Goal: Information Seeking & Learning: Learn about a topic

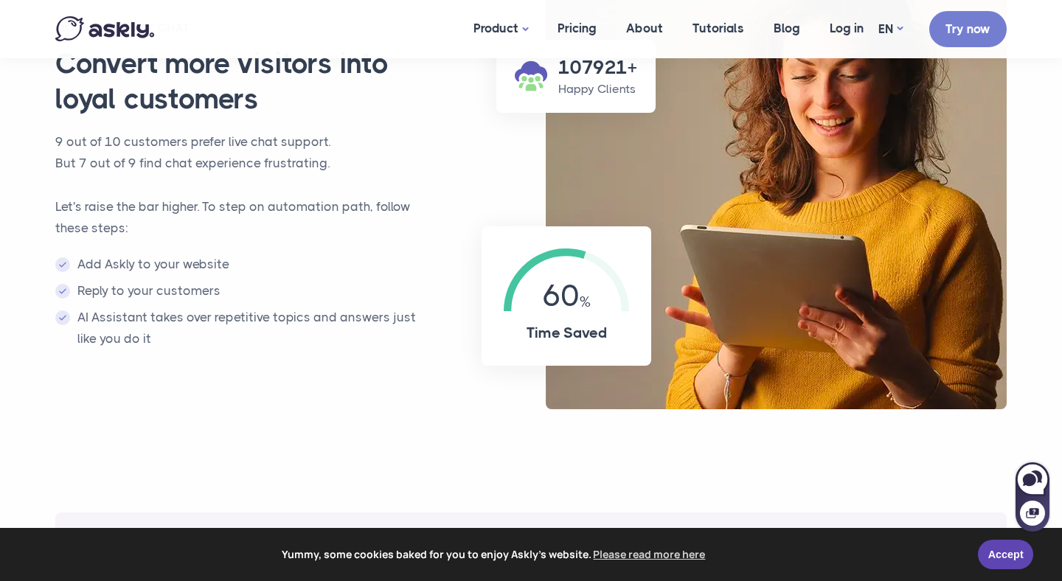
scroll to position [1071, 0]
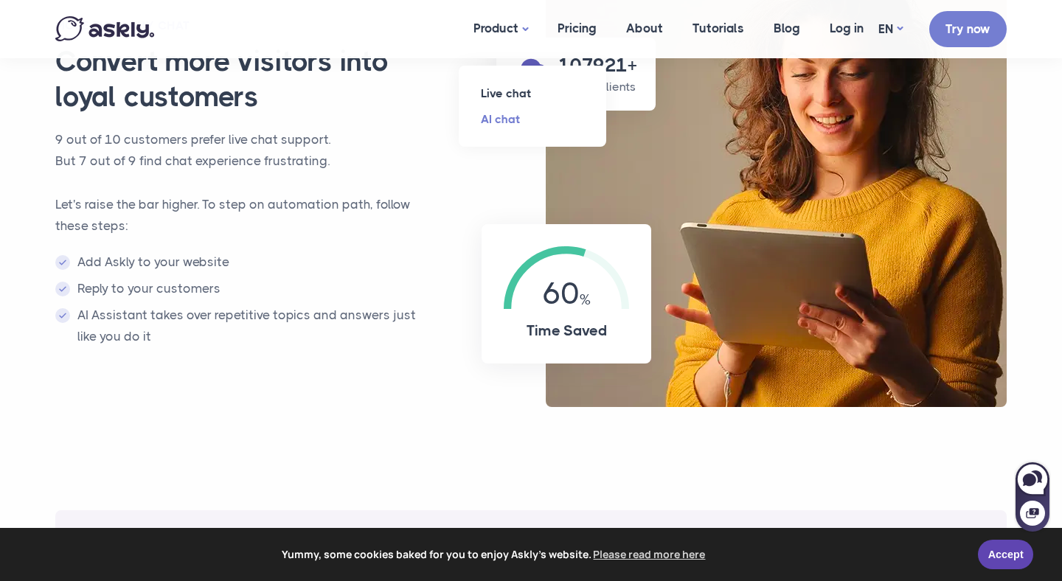
click at [504, 116] on link "AI chat" at bounding box center [532, 119] width 147 height 26
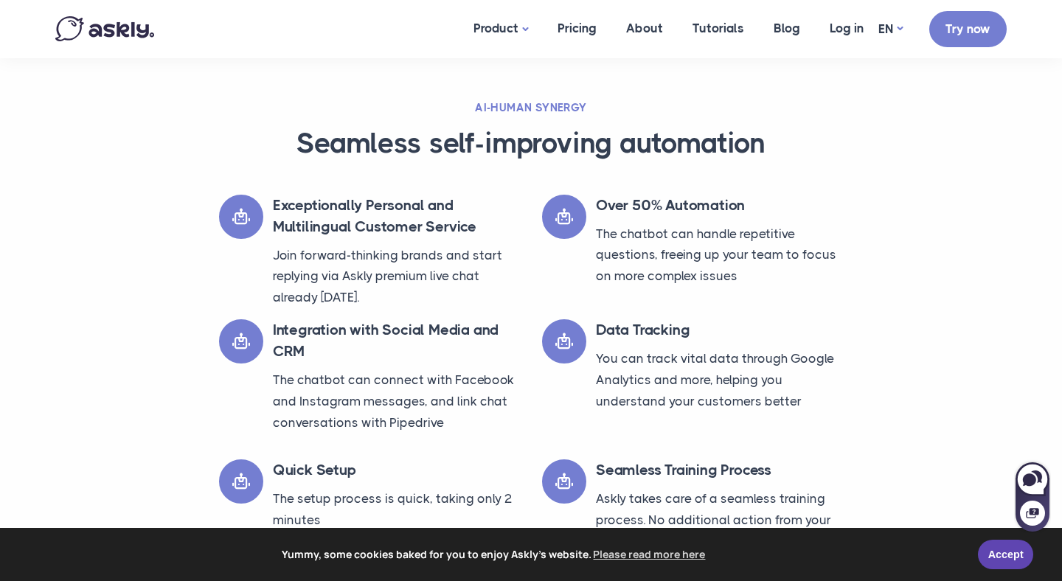
scroll to position [3167, 0]
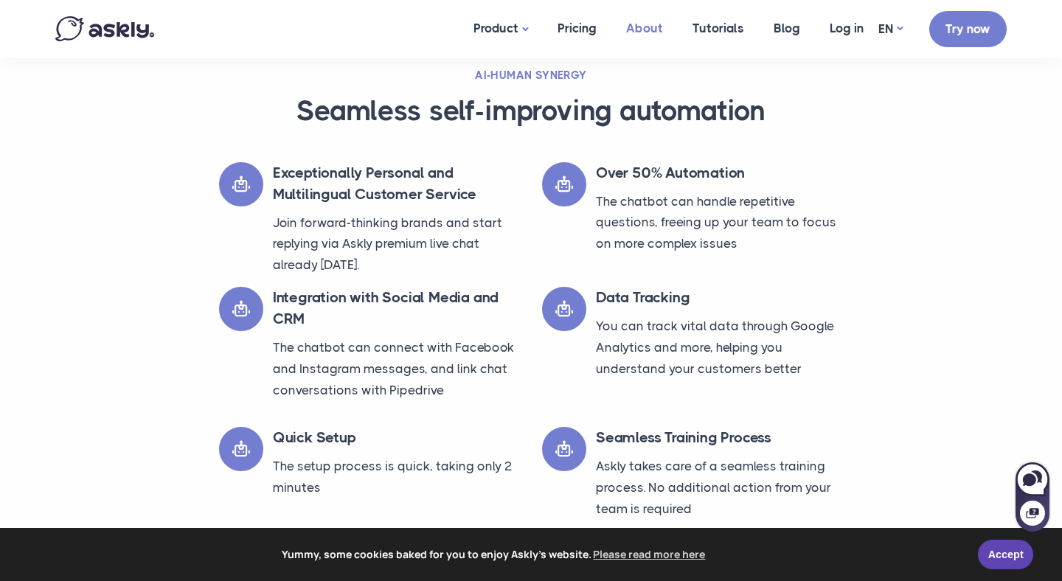
click at [645, 31] on link "About" at bounding box center [644, 28] width 66 height 57
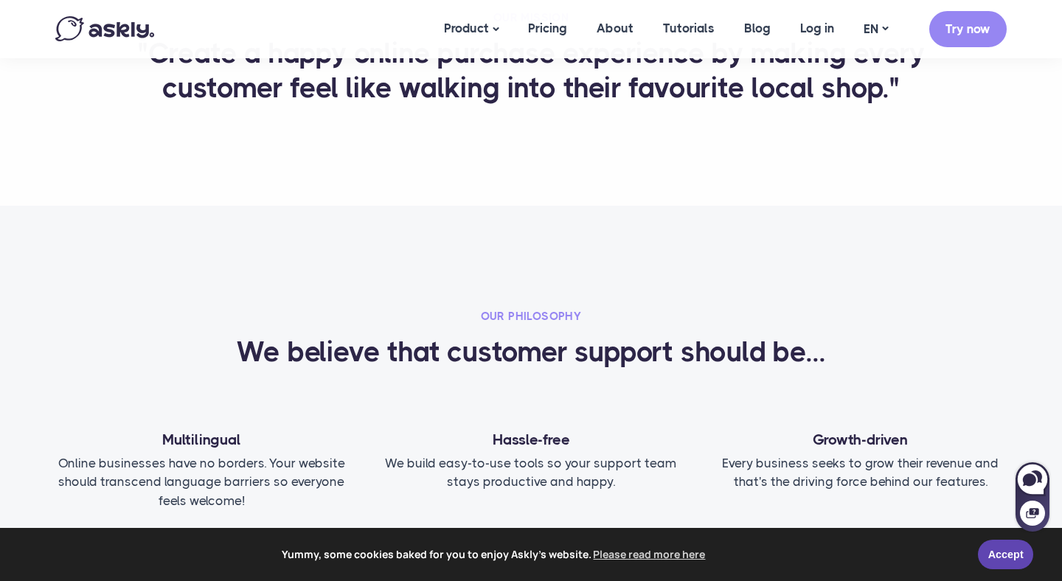
scroll to position [546, 0]
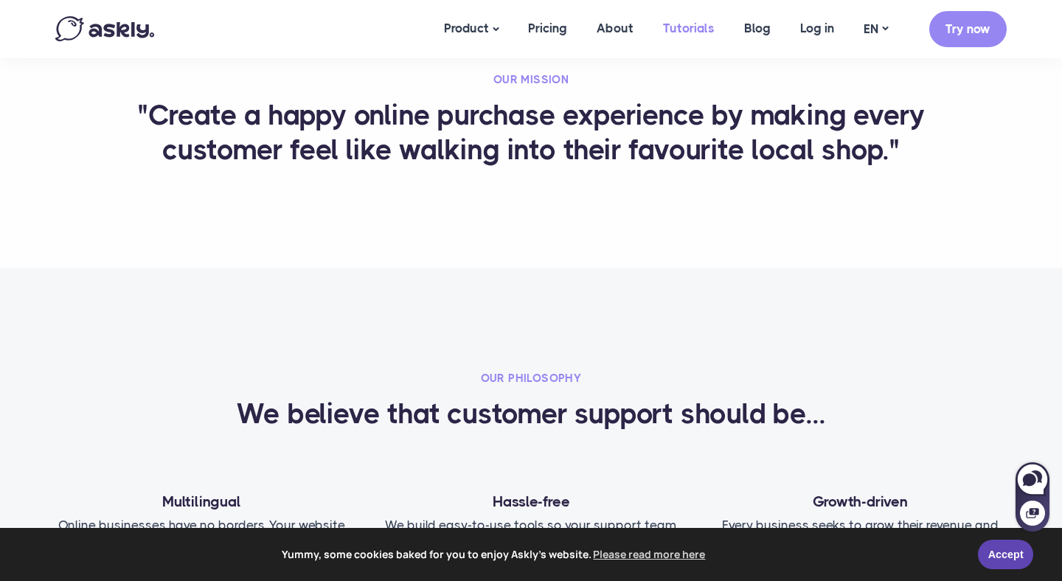
click at [685, 29] on link "Tutorials" at bounding box center [688, 28] width 81 height 57
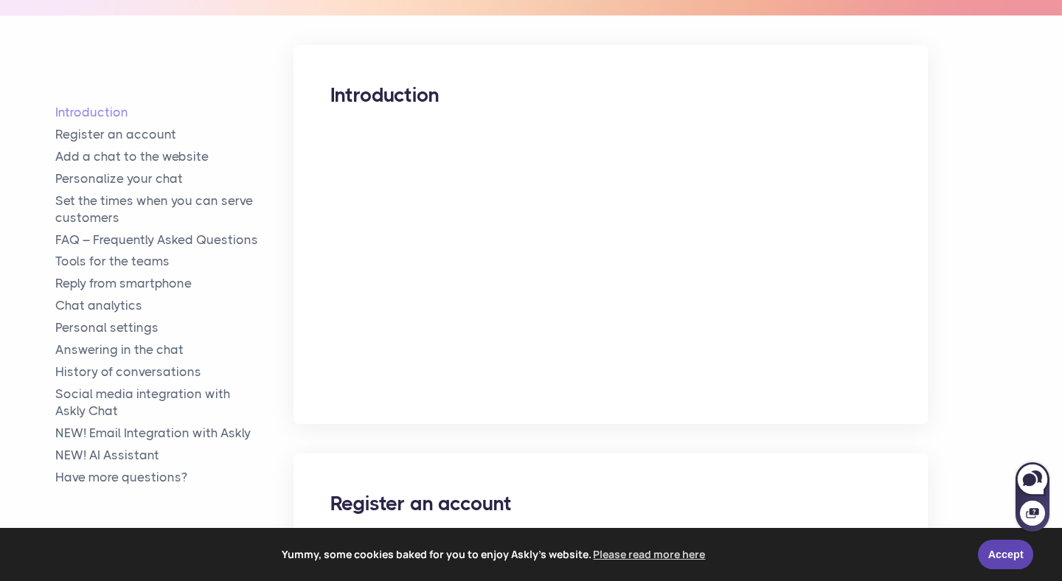
scroll to position [320, 0]
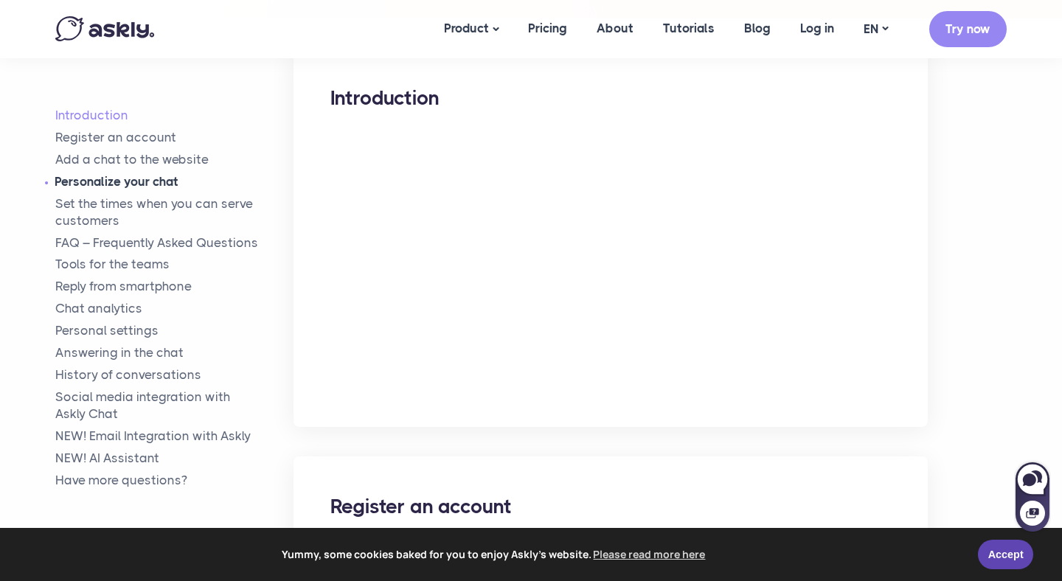
click at [168, 181] on link "Personalize your chat" at bounding box center [174, 181] width 238 height 17
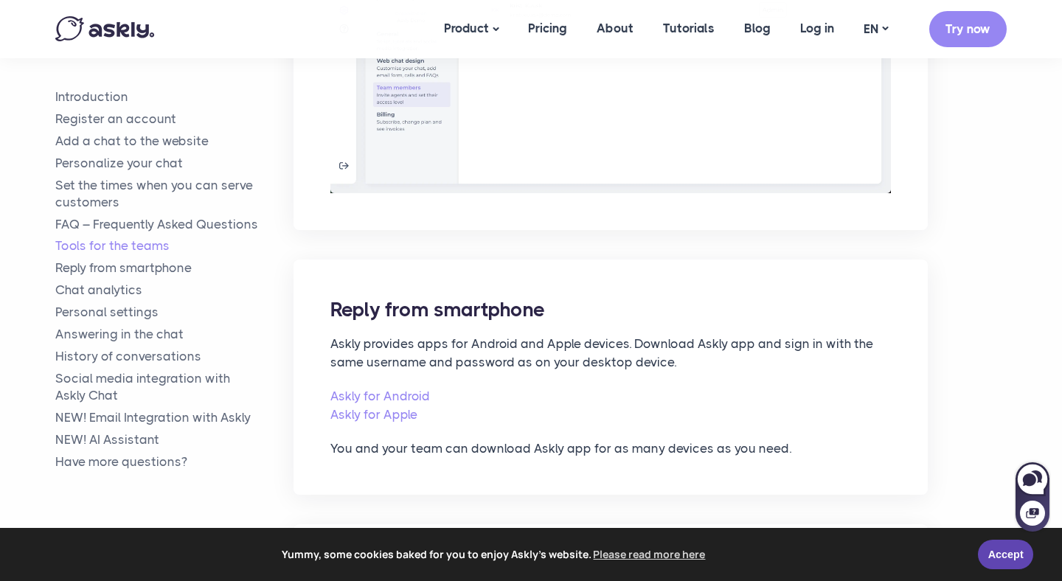
scroll to position [4039, 0]
